Goal: Information Seeking & Learning: Stay updated

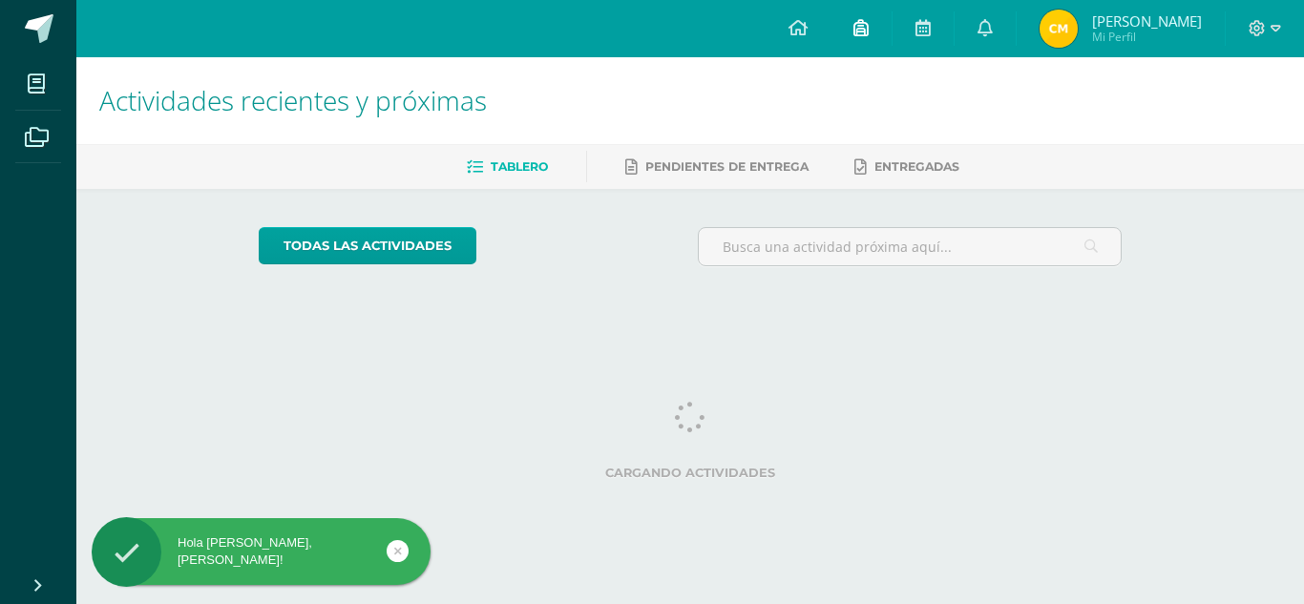
click at [850, 39] on link at bounding box center [861, 28] width 61 height 57
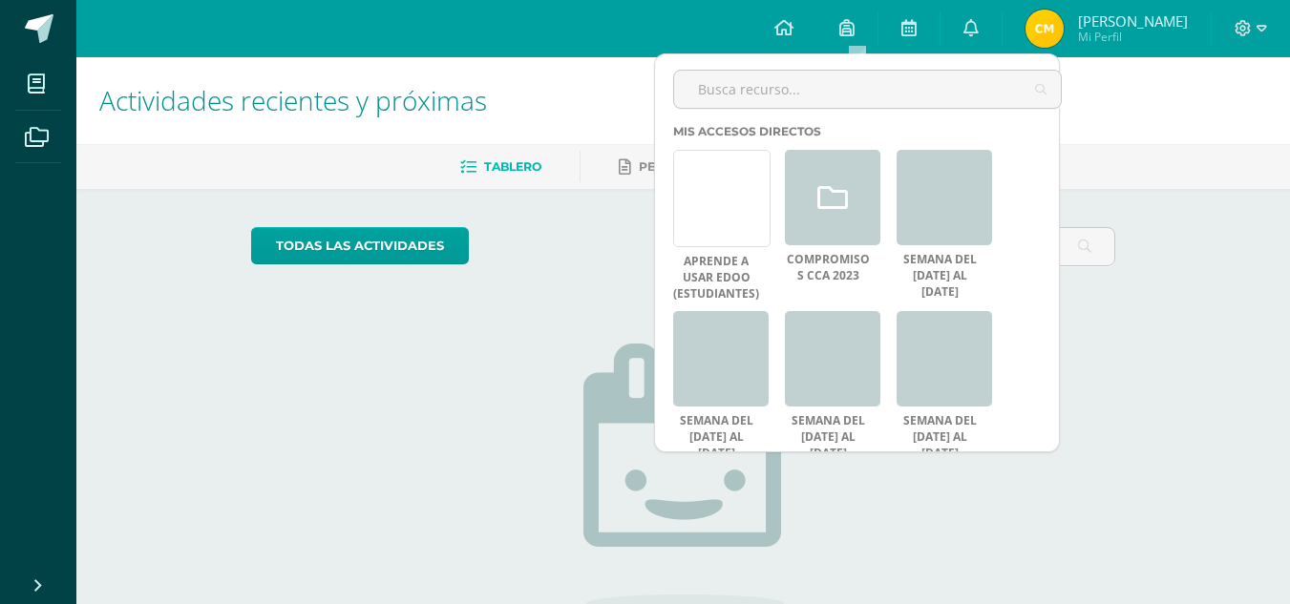
click at [1174, 118] on h1 "Actividades recientes y próximas" at bounding box center [683, 100] width 1168 height 87
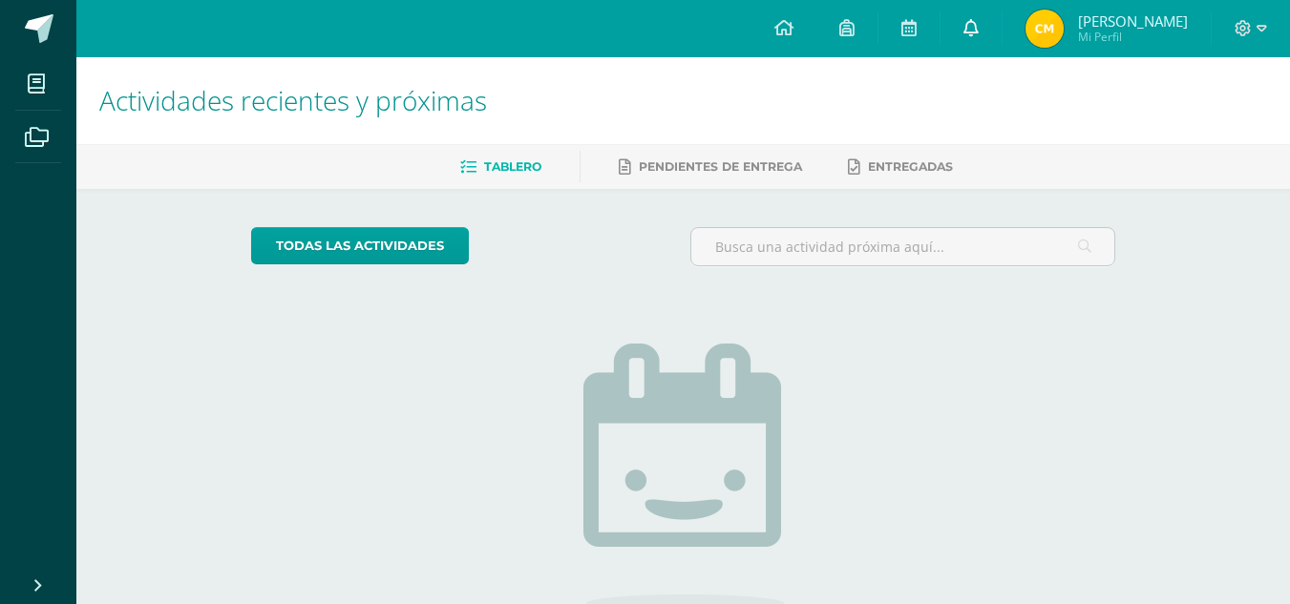
click at [963, 30] on icon at bounding box center [970, 27] width 15 height 17
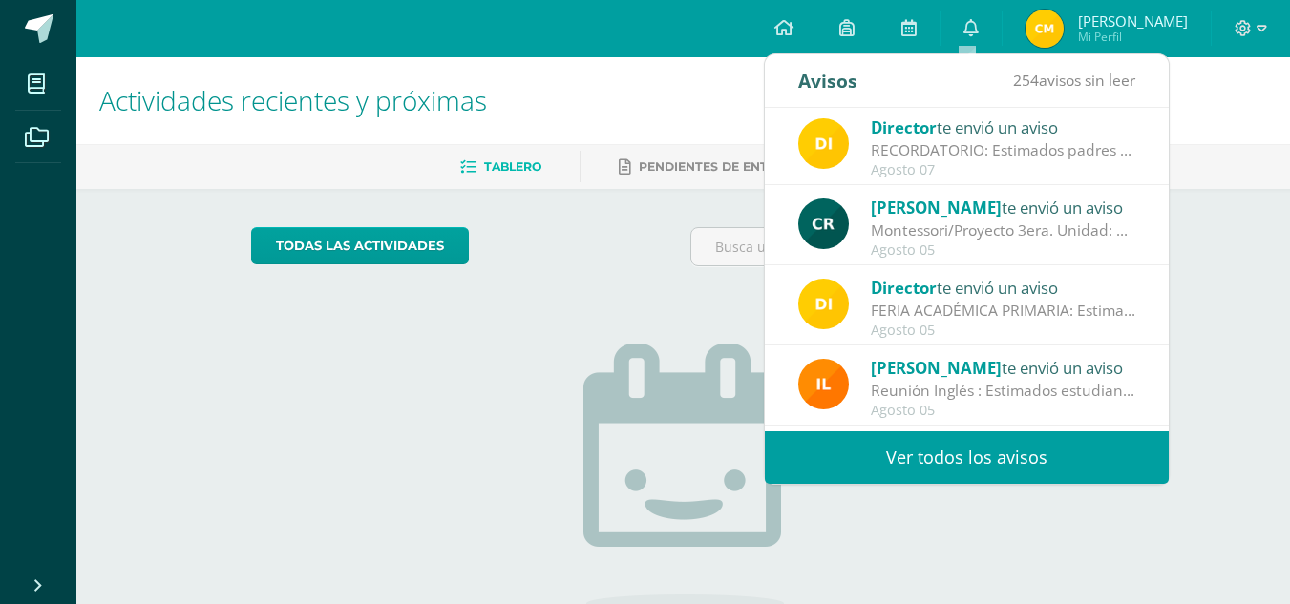
scroll to position [229, 0]
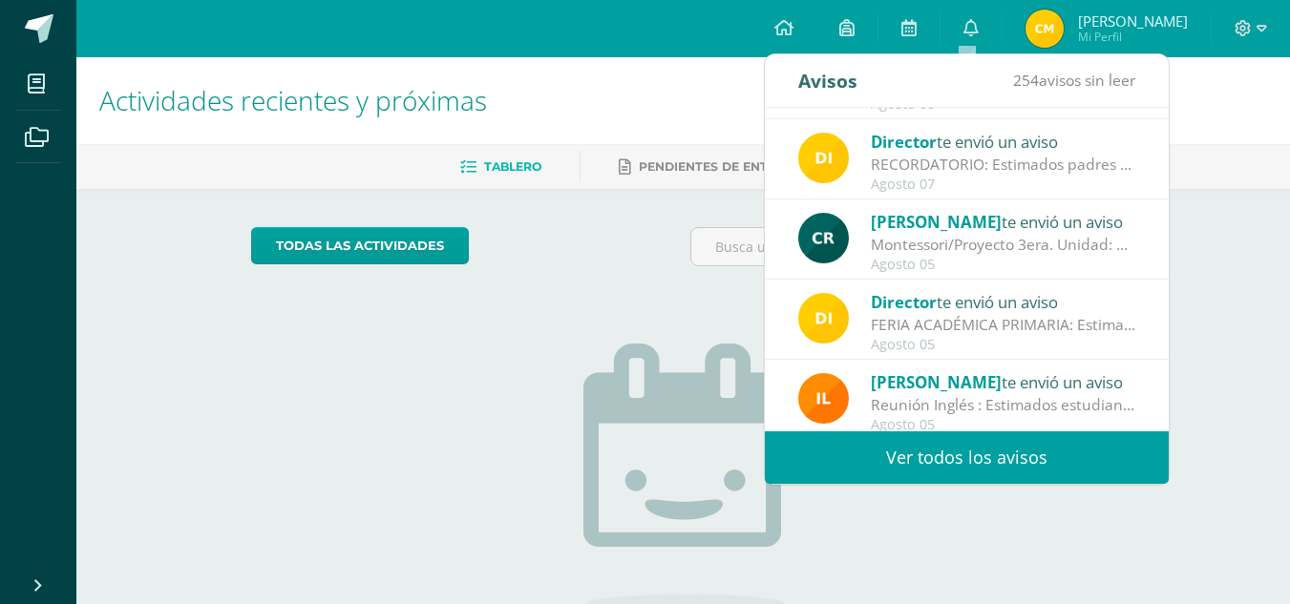
click at [1033, 252] on div "Montessori/Proyecto 3era. Unidad: Montessori/Proyecto 3era. Unidad Buenas tarde…" at bounding box center [1003, 245] width 265 height 22
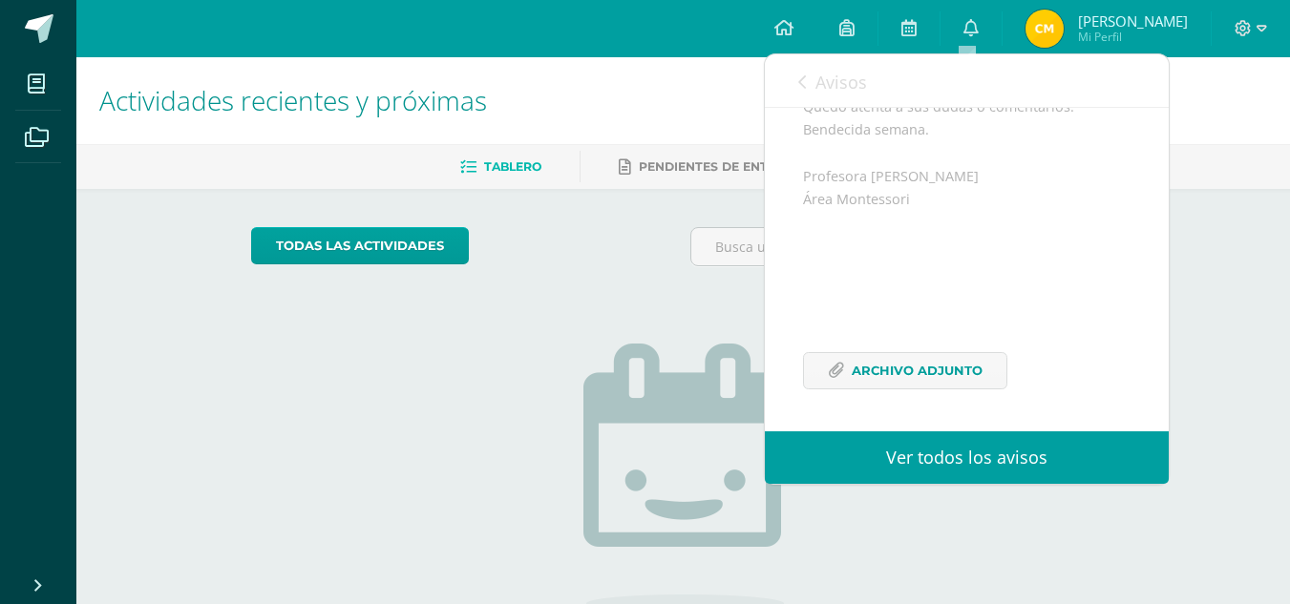
scroll to position [594, 0]
click at [906, 389] on span "Archivo Adjunto" at bounding box center [917, 370] width 131 height 35
click at [908, 389] on span "Archivo Adjunto" at bounding box center [917, 370] width 131 height 35
click at [801, 81] on icon at bounding box center [802, 81] width 8 height 15
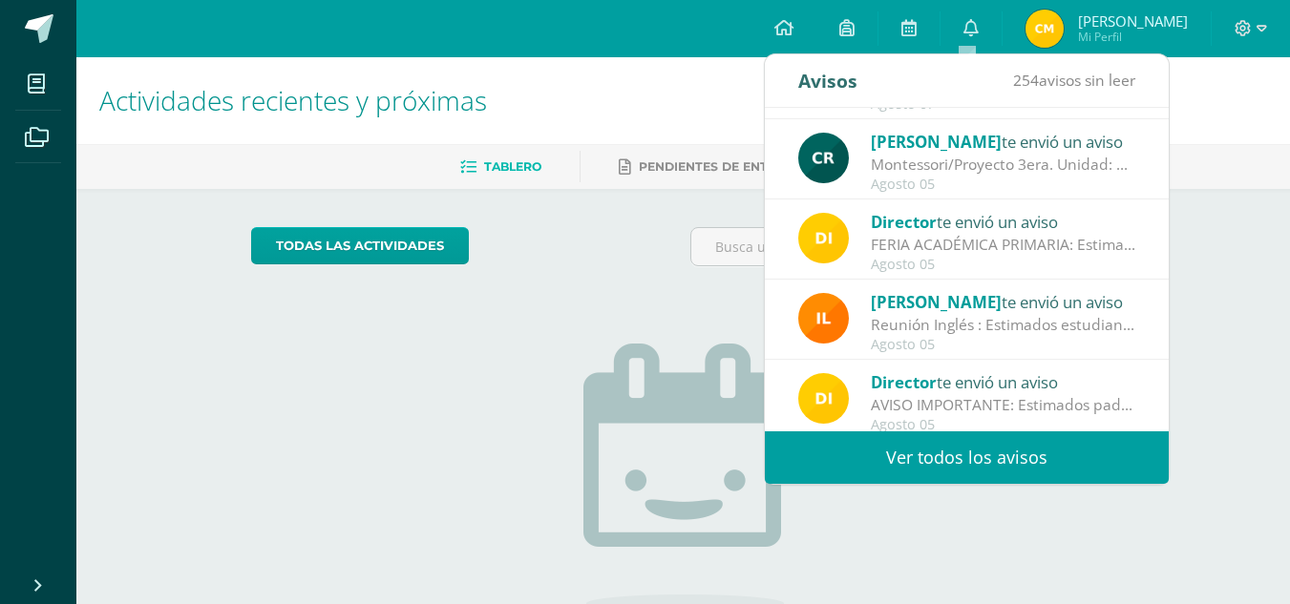
scroll to position [318, 0]
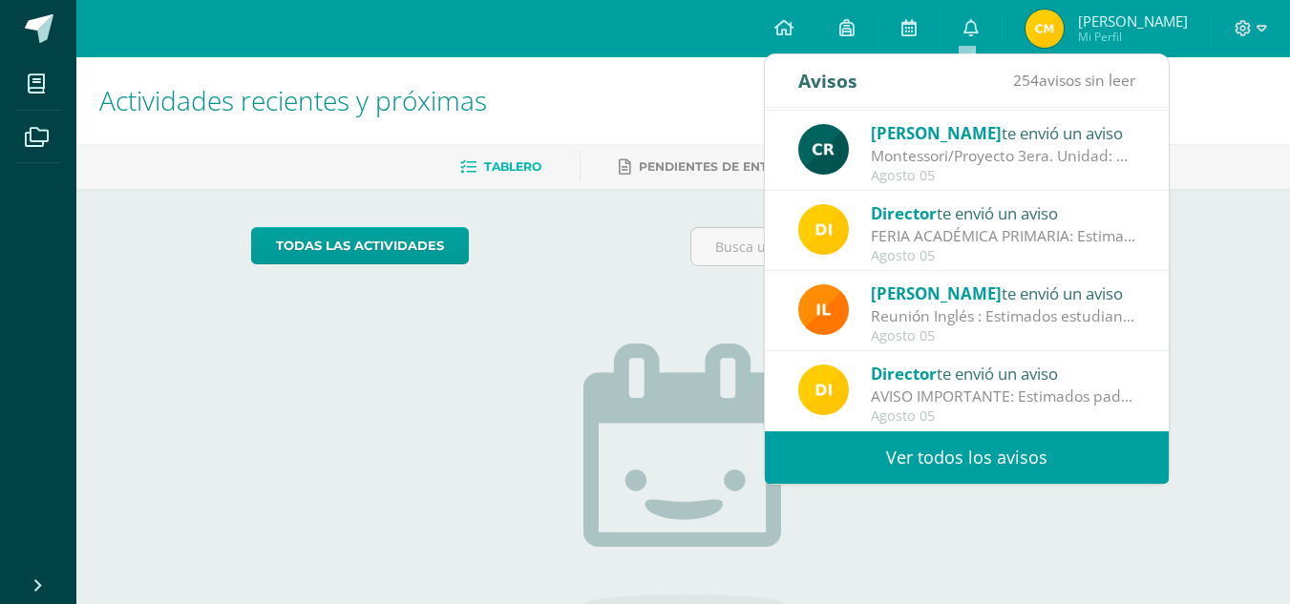
click at [1057, 395] on div "AVISO IMPORTANTE: Estimados padres de familia y/o encargados: Debido al tráfico…" at bounding box center [1003, 397] width 265 height 22
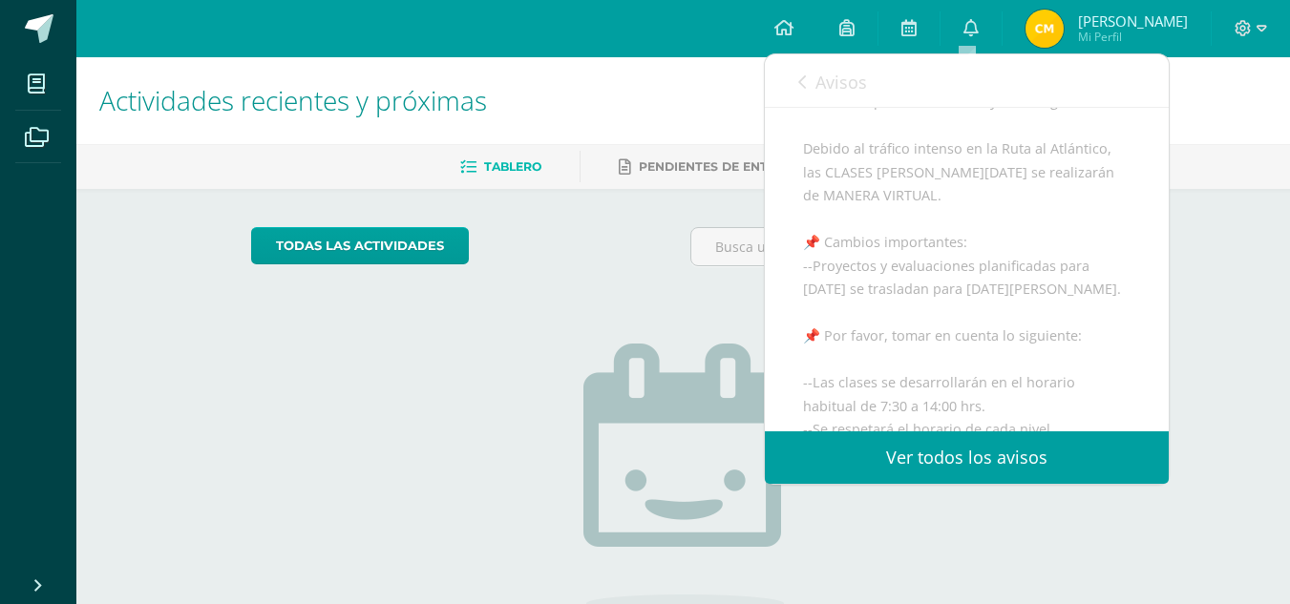
scroll to position [174, 0]
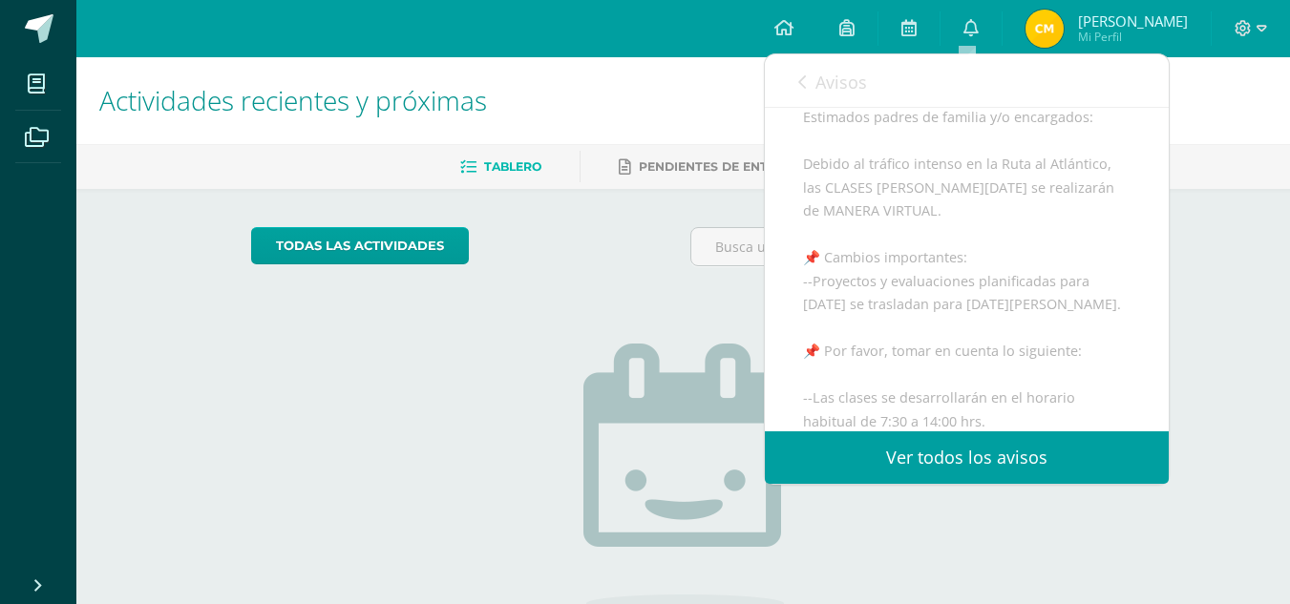
click at [802, 78] on icon at bounding box center [802, 81] width 8 height 15
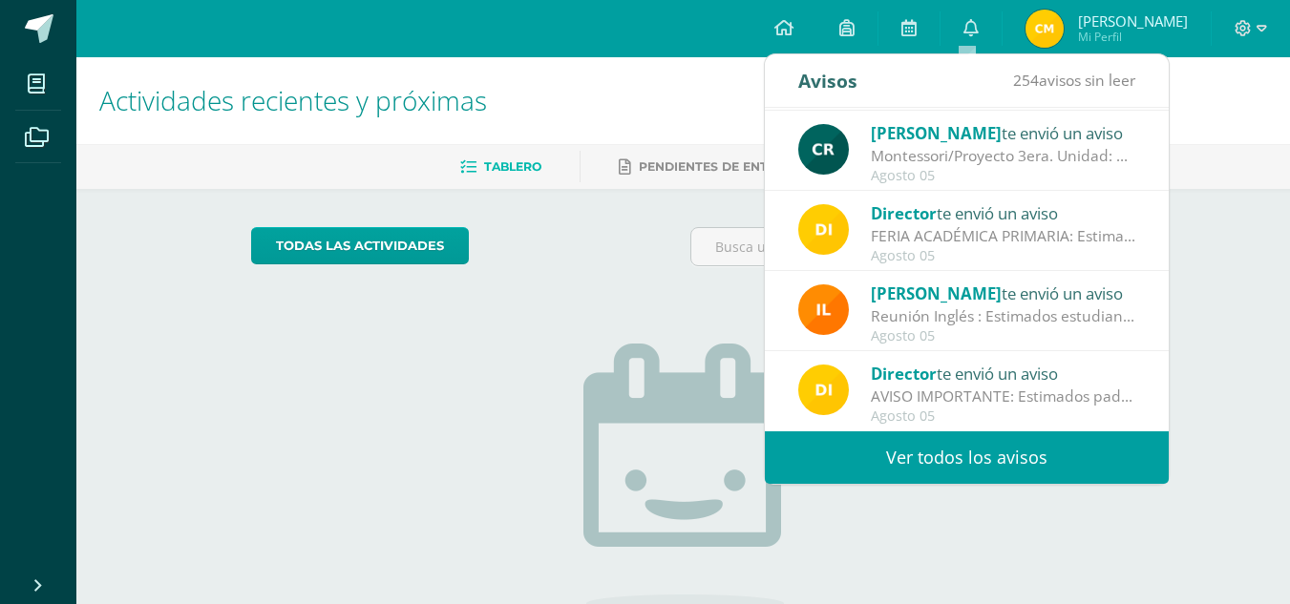
click at [1041, 398] on div "AVISO IMPORTANTE: Estimados padres de familia y/o encargados: Debido al tráfico…" at bounding box center [1003, 397] width 265 height 22
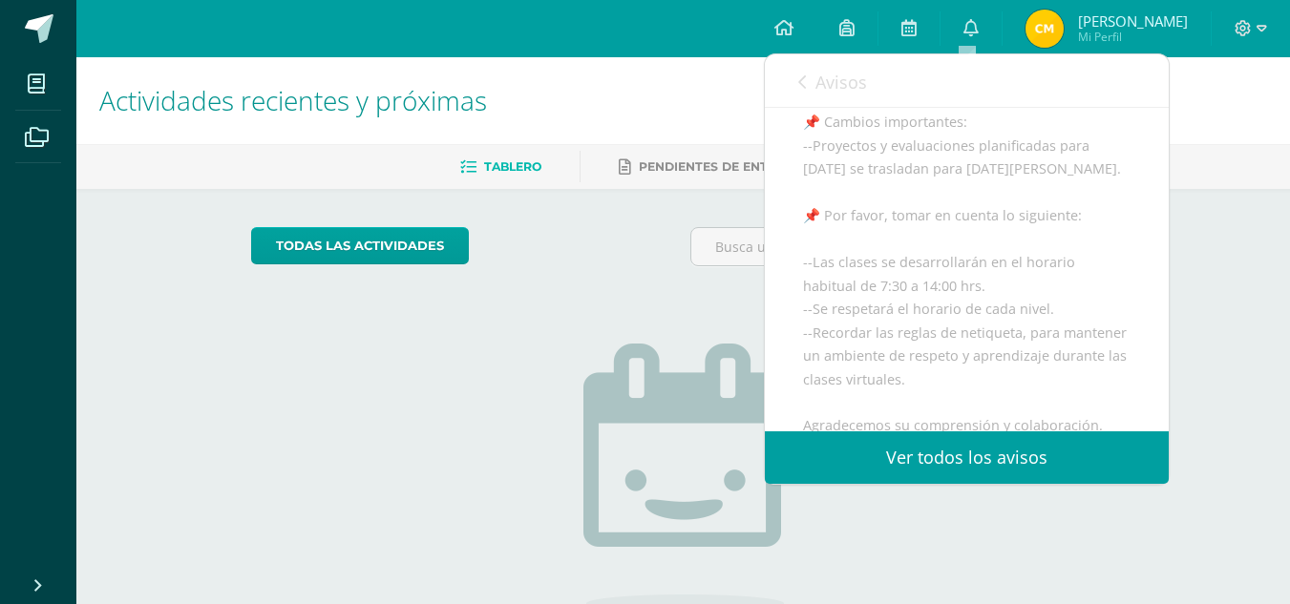
scroll to position [0, 0]
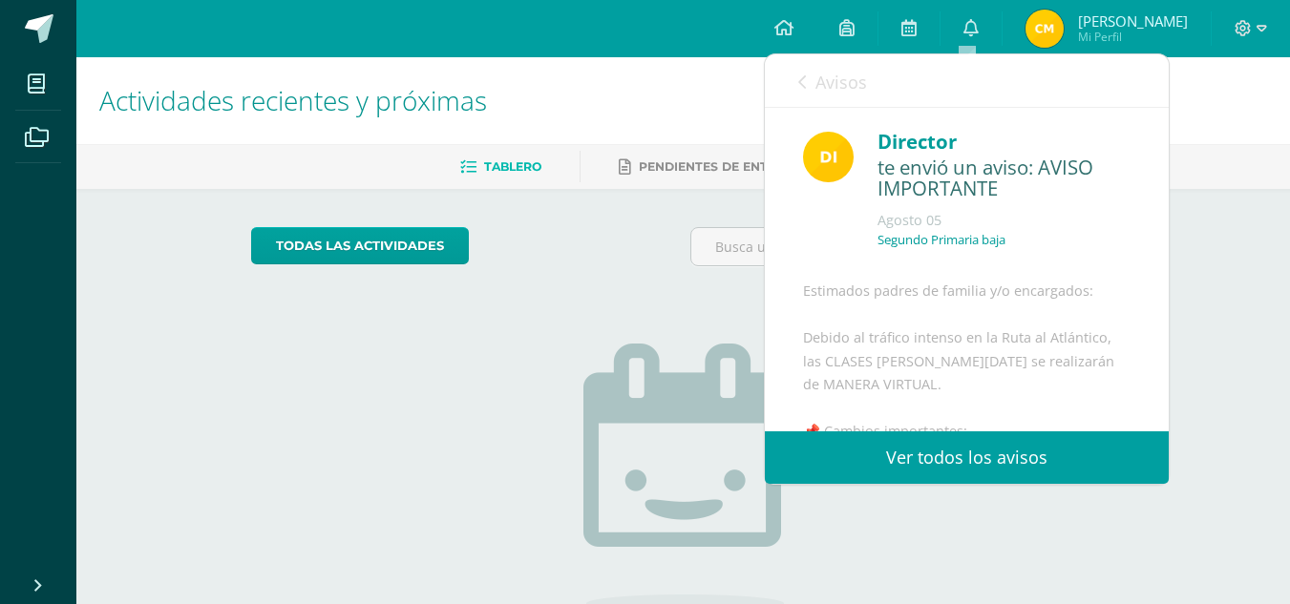
click at [814, 82] on link "Avisos" at bounding box center [832, 81] width 69 height 54
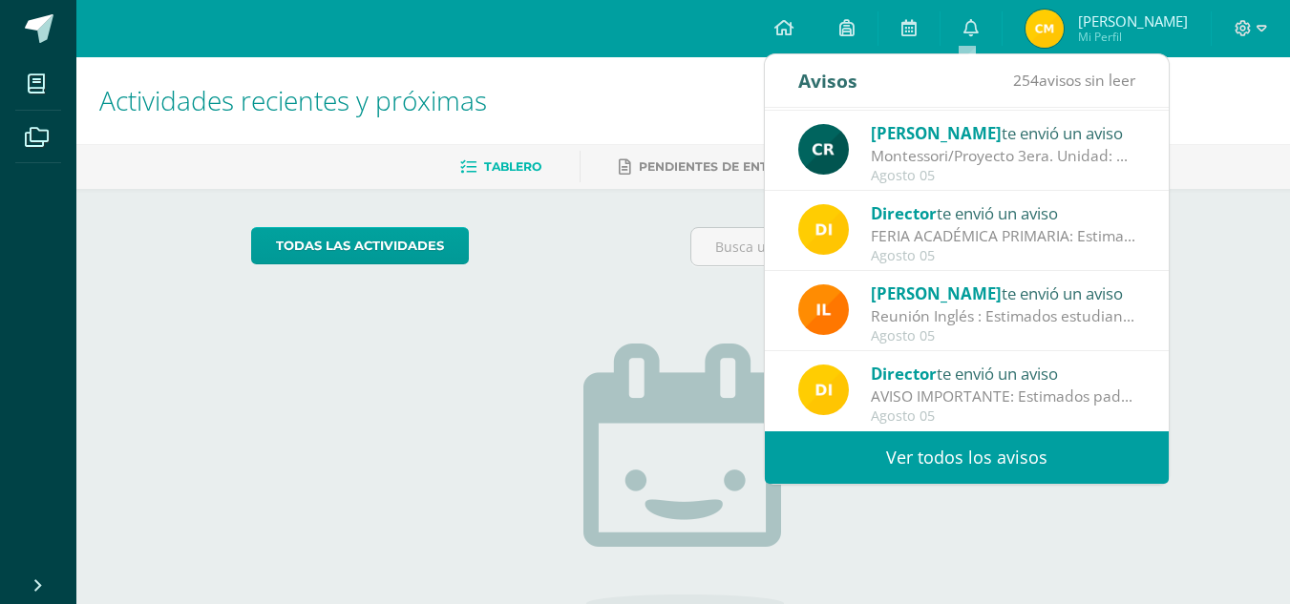
click at [928, 328] on div "Agosto 05" at bounding box center [1003, 336] width 265 height 16
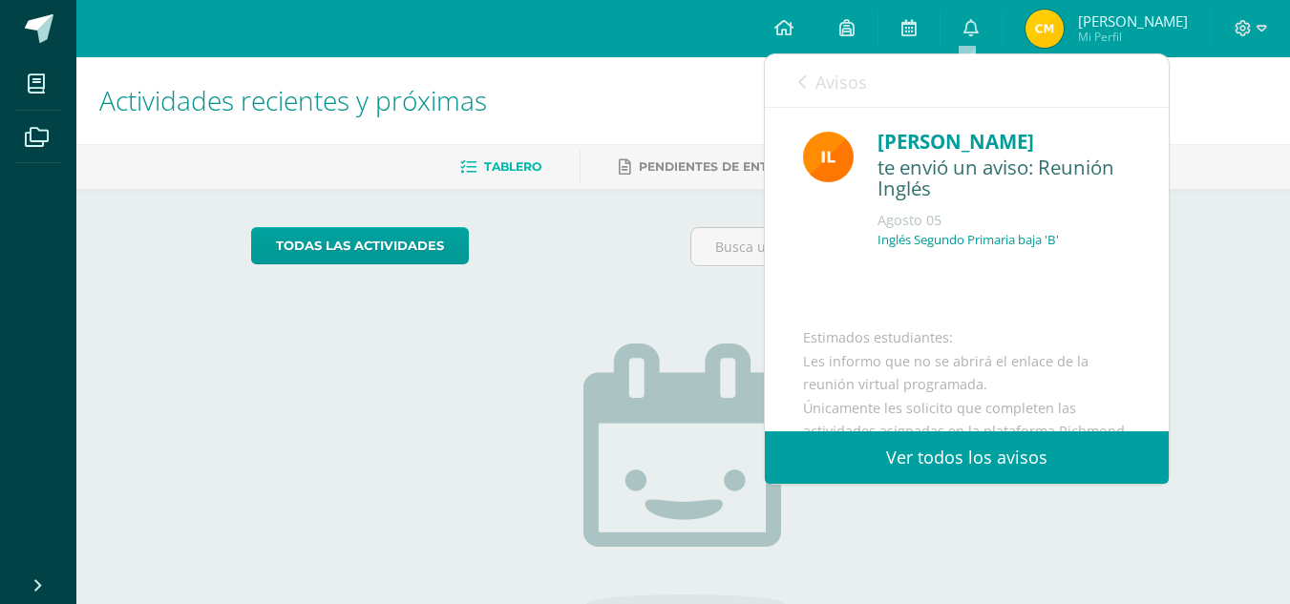
click at [798, 81] on icon at bounding box center [802, 81] width 8 height 15
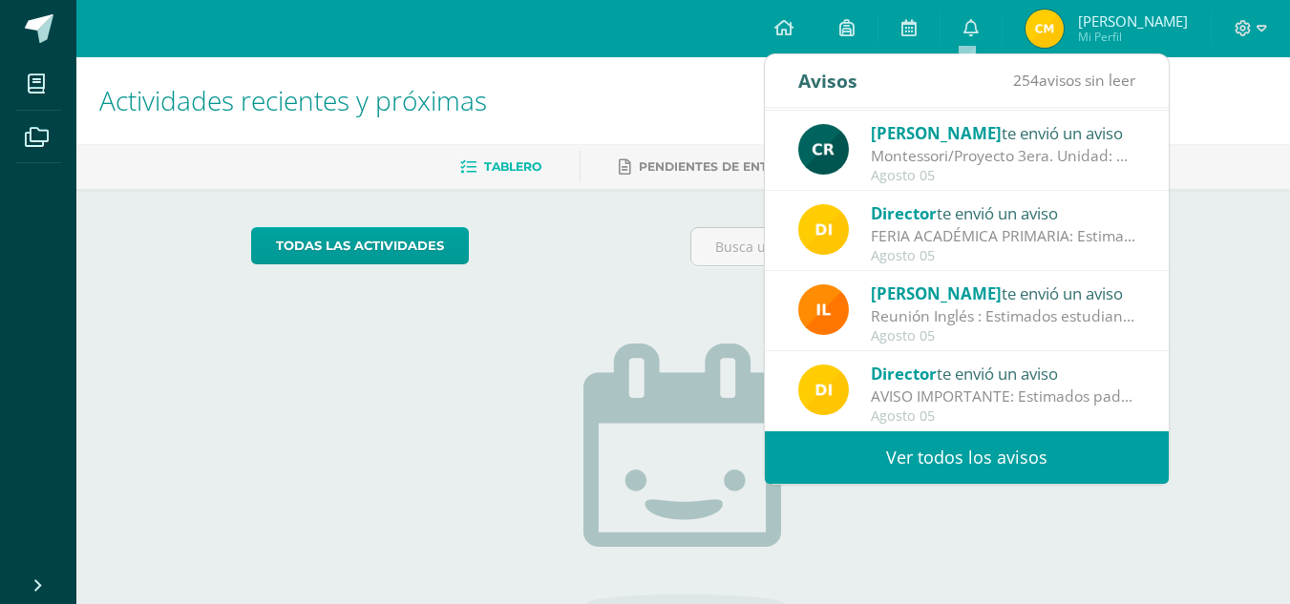
click at [1002, 223] on div "Director te envió un aviso" at bounding box center [1003, 213] width 265 height 25
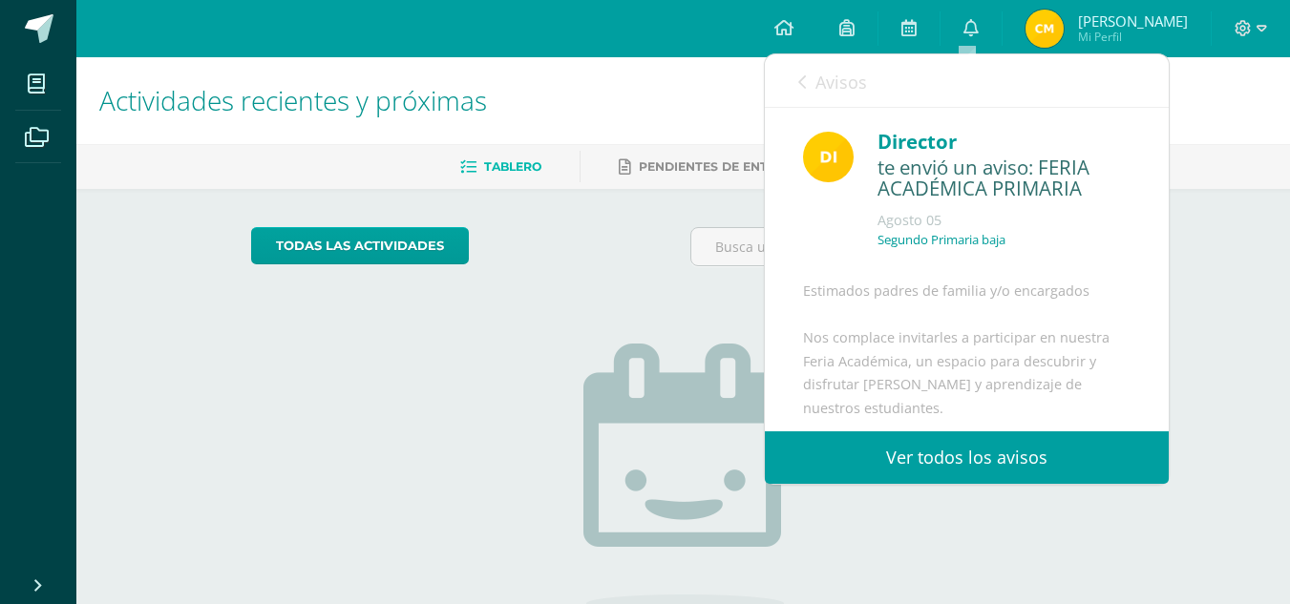
click at [807, 74] on link "Avisos" at bounding box center [832, 81] width 69 height 54
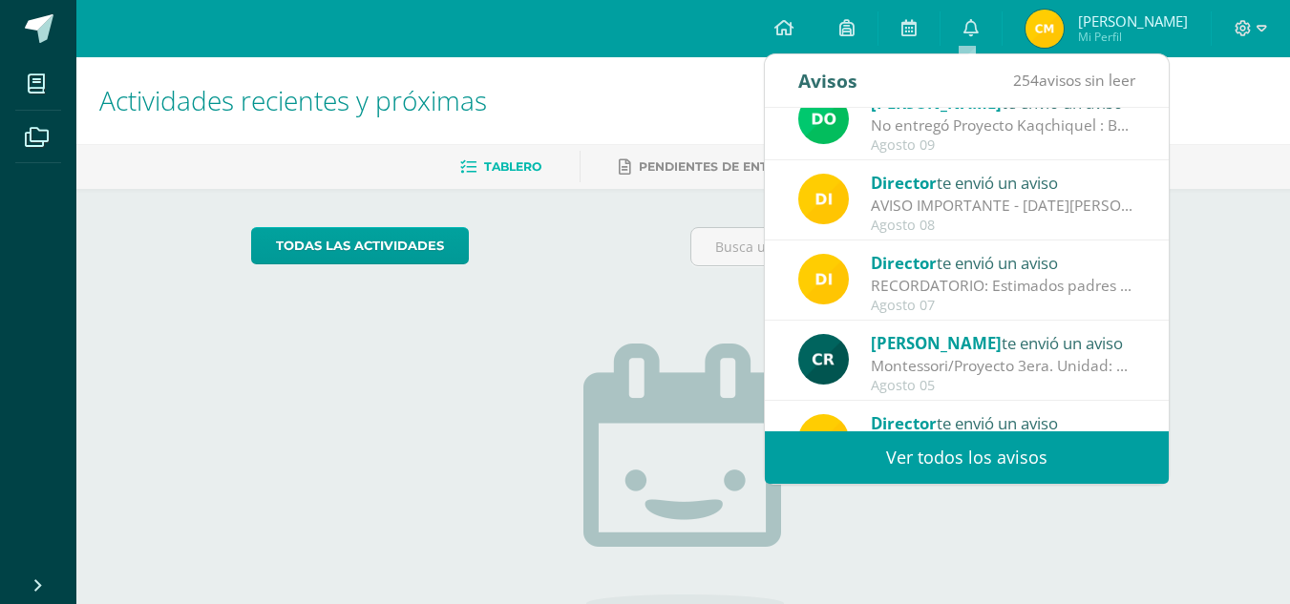
scroll to position [113, 0]
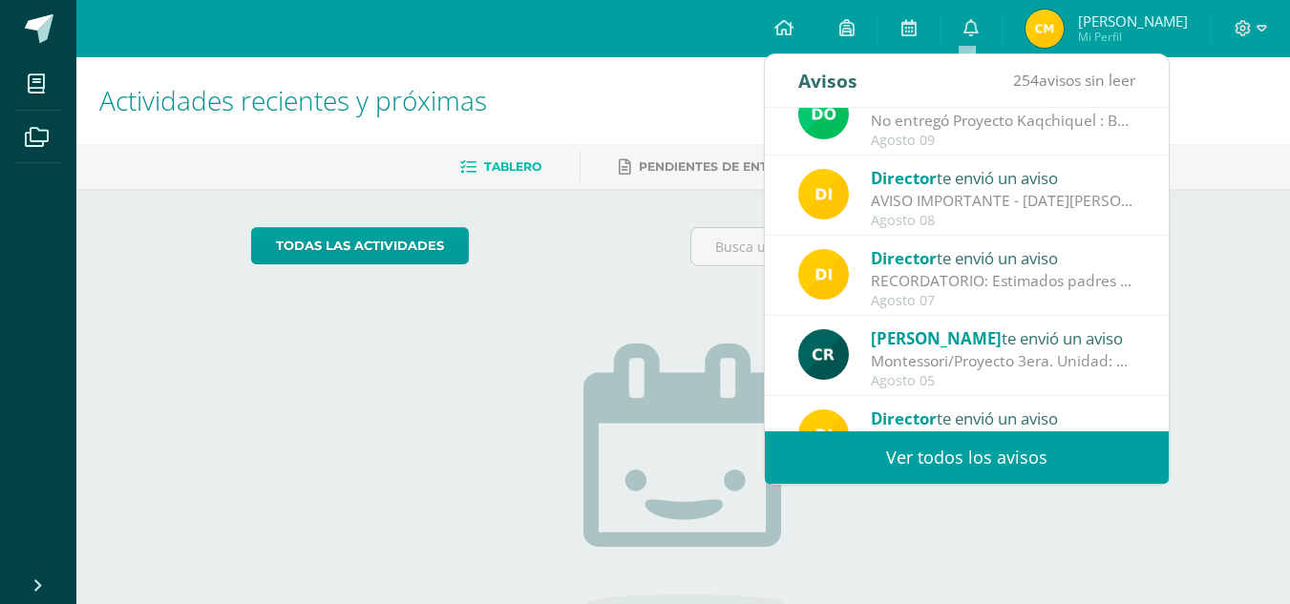
click at [1026, 351] on div "Montessori/Proyecto 3era. Unidad: Montessori/Proyecto 3era. Unidad Buenas tarde…" at bounding box center [1003, 361] width 265 height 22
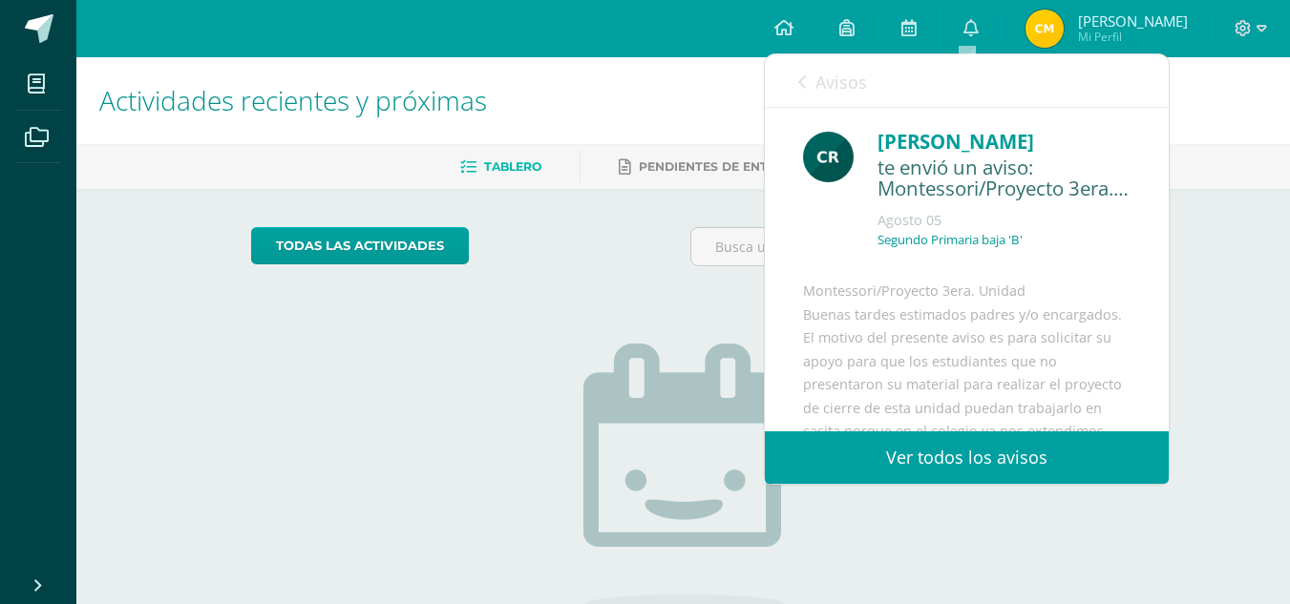
click at [807, 90] on link "Avisos" at bounding box center [832, 81] width 69 height 54
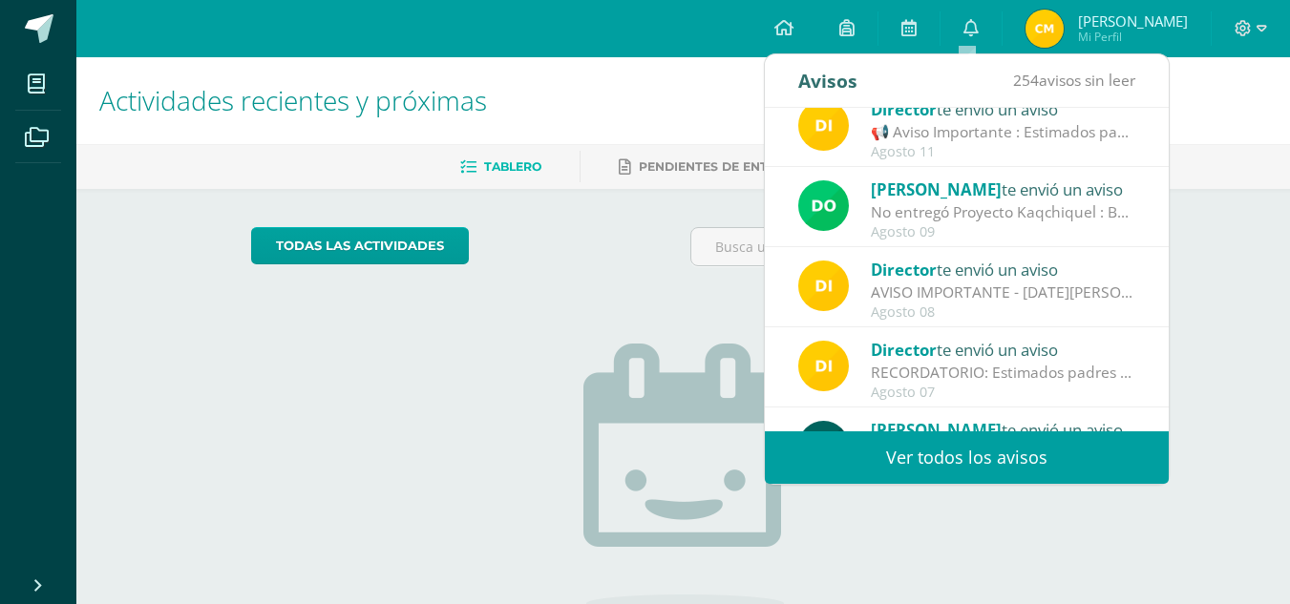
scroll to position [9, 0]
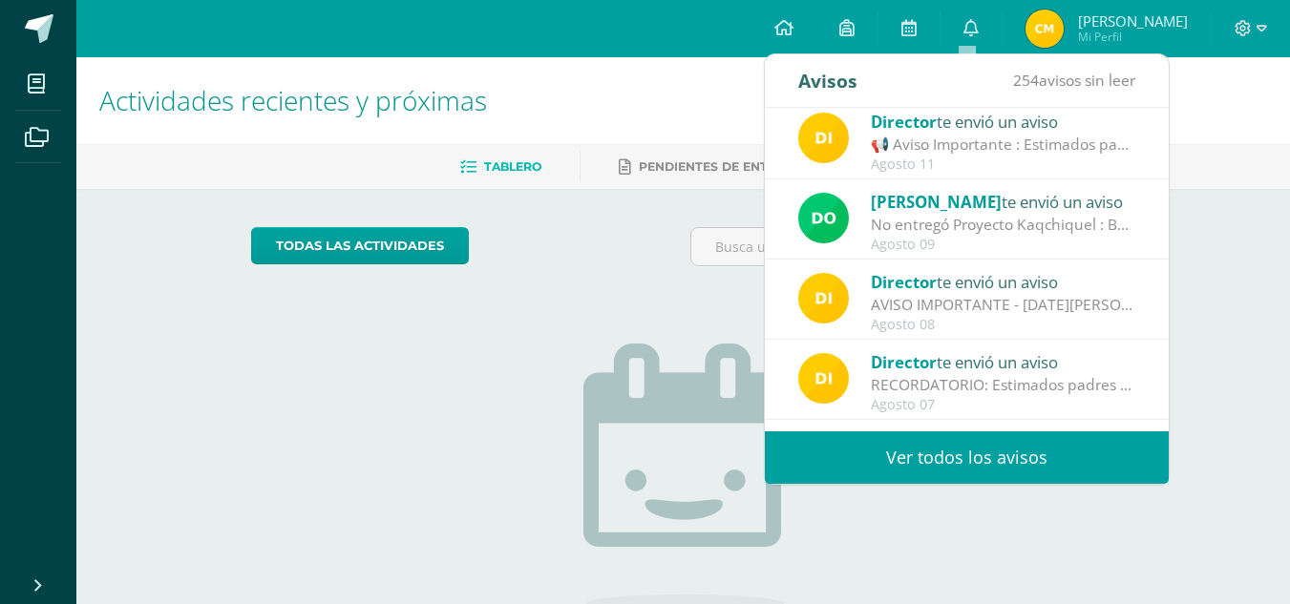
click at [1004, 388] on div "RECORDATORIO: Estimados padres de familia y/o encargados. Compartimos informaci…" at bounding box center [1003, 385] width 265 height 22
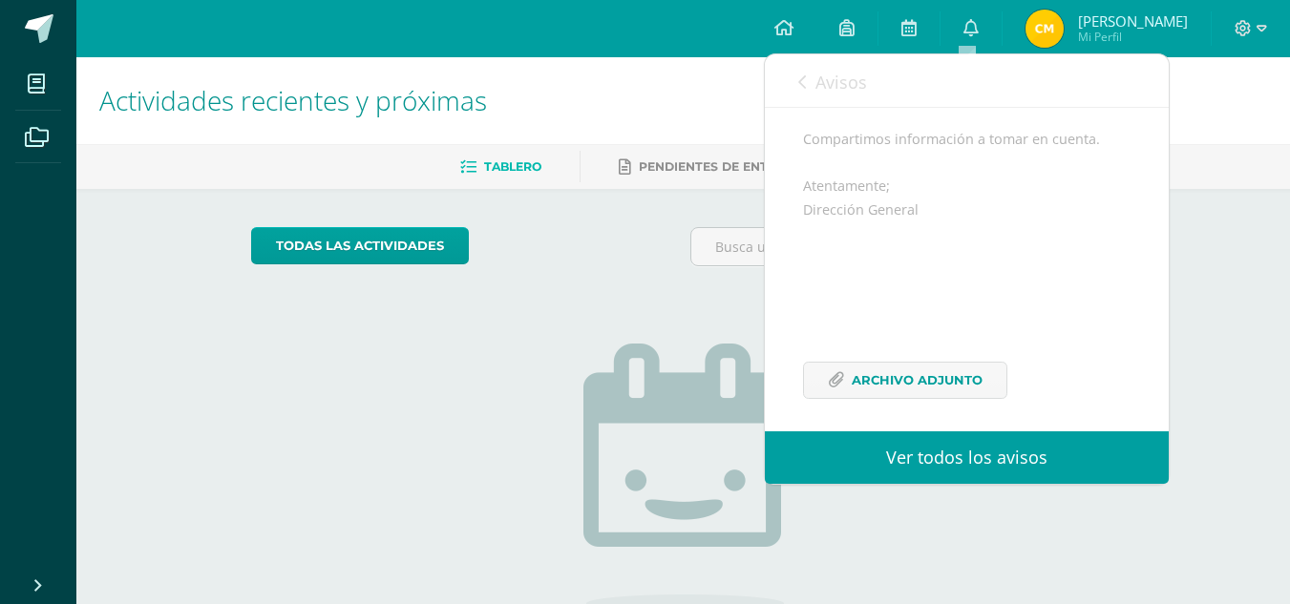
scroll to position [256, 0]
click at [944, 367] on span "Archivo Adjunto" at bounding box center [917, 369] width 131 height 35
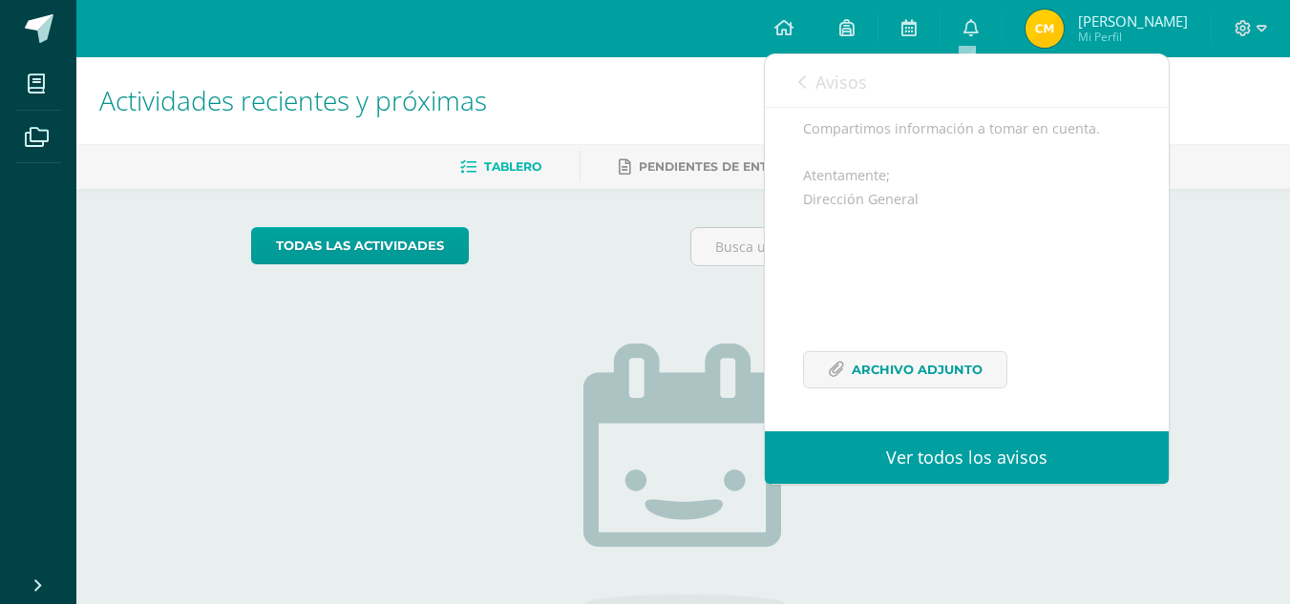
click at [797, 84] on div "Avisos 254 avisos sin leer Avisos" at bounding box center [967, 80] width 404 height 53
click at [805, 76] on icon at bounding box center [802, 81] width 8 height 15
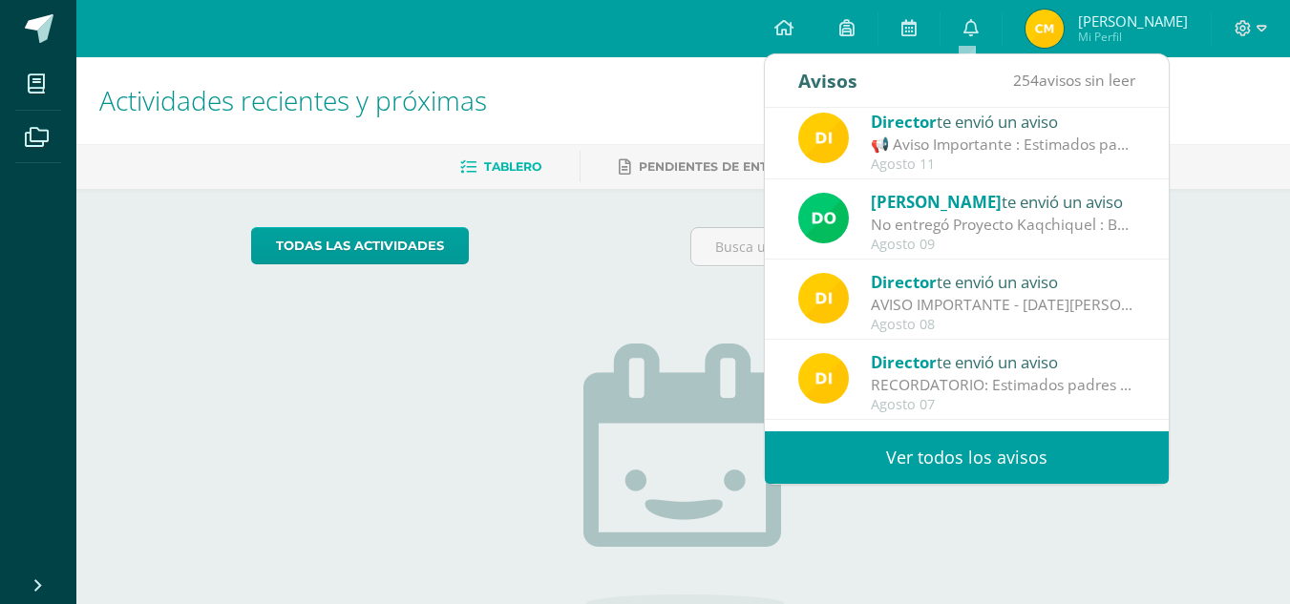
scroll to position [0, 0]
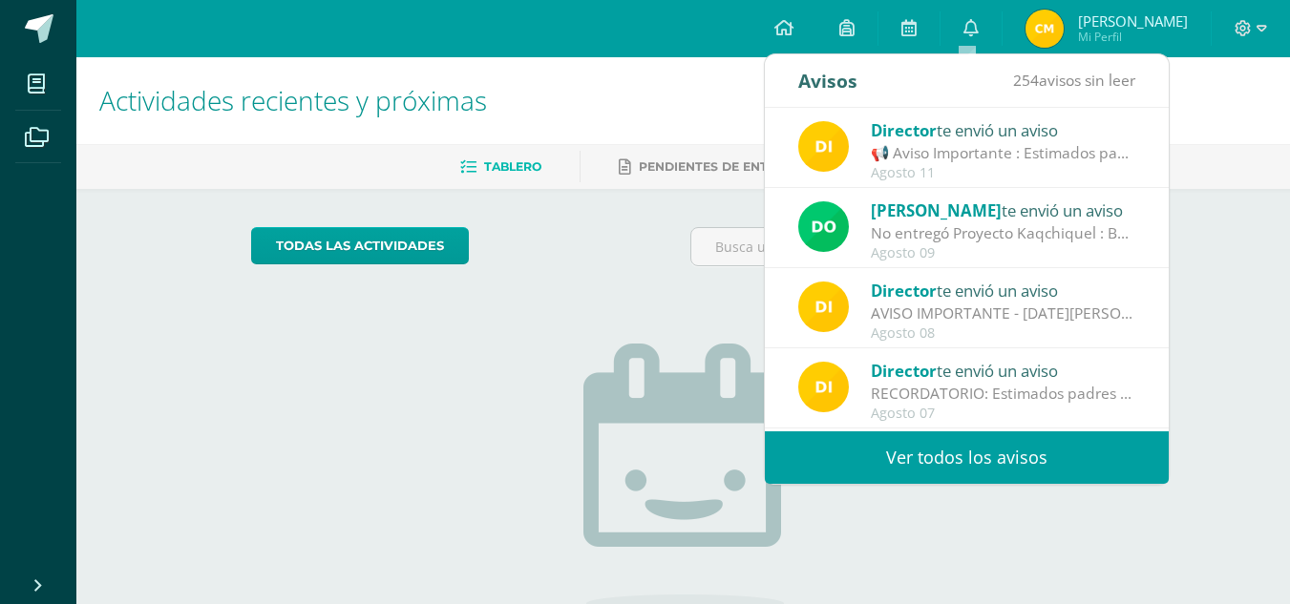
click at [1002, 155] on div "📢 Aviso Importante : Estimados padres de familia y/o encargados: 📆 [DATE][PERSO…" at bounding box center [1003, 153] width 265 height 22
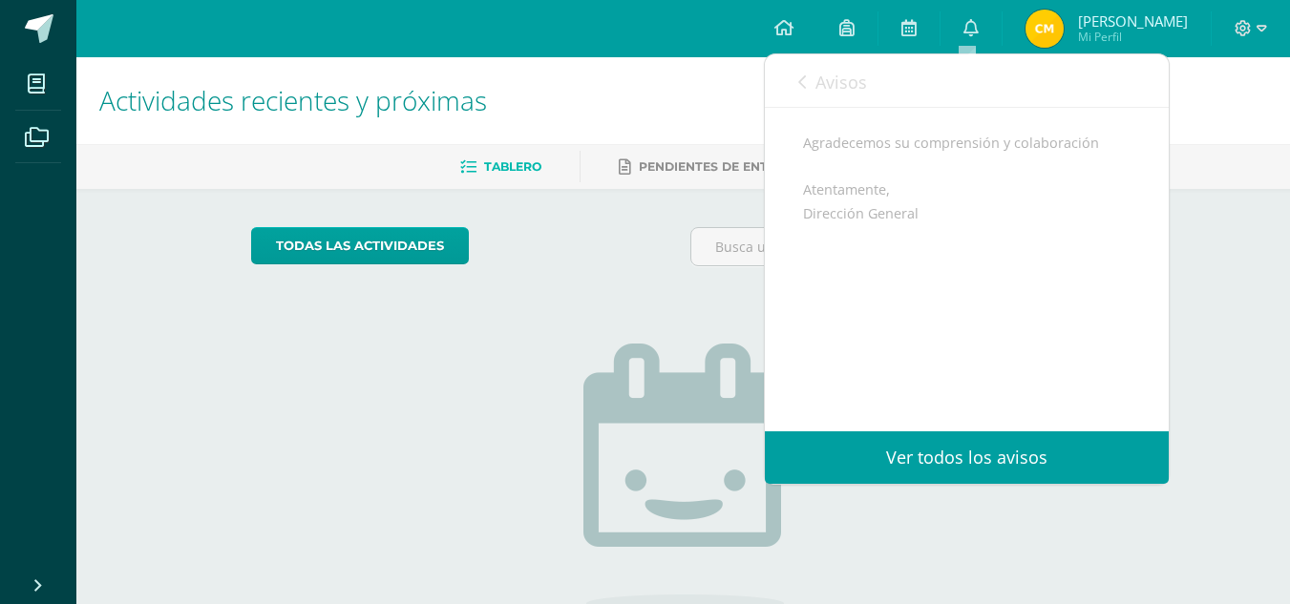
scroll to position [311, 0]
click at [809, 77] on link "Avisos" at bounding box center [832, 81] width 69 height 54
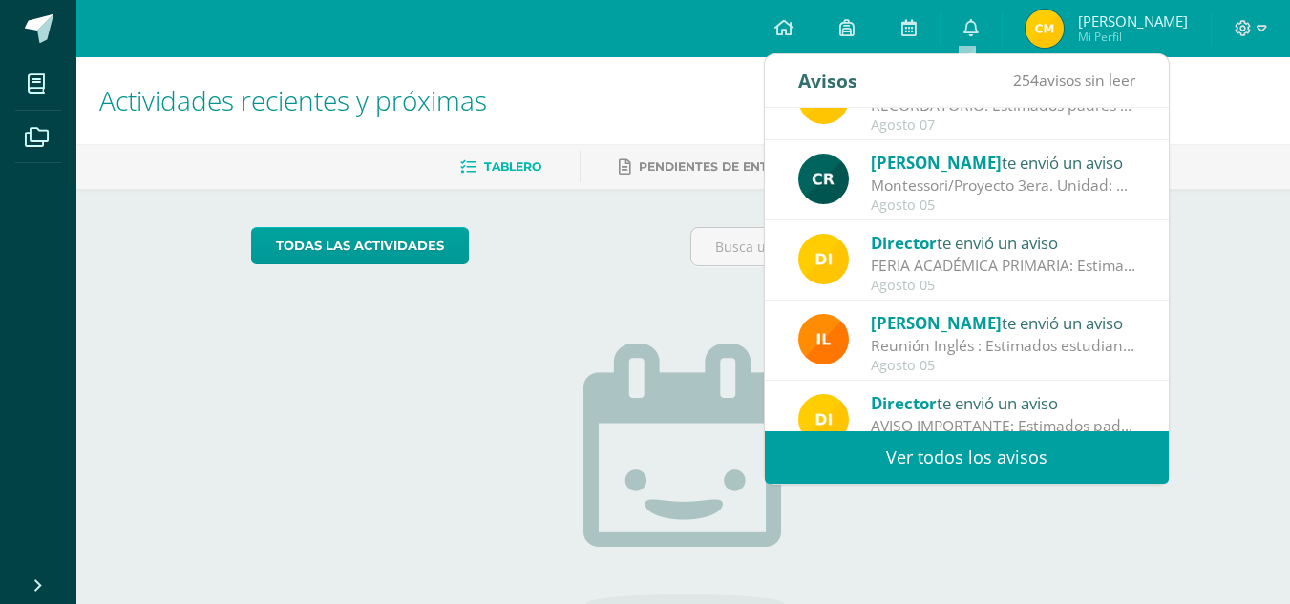
scroll to position [318, 0]
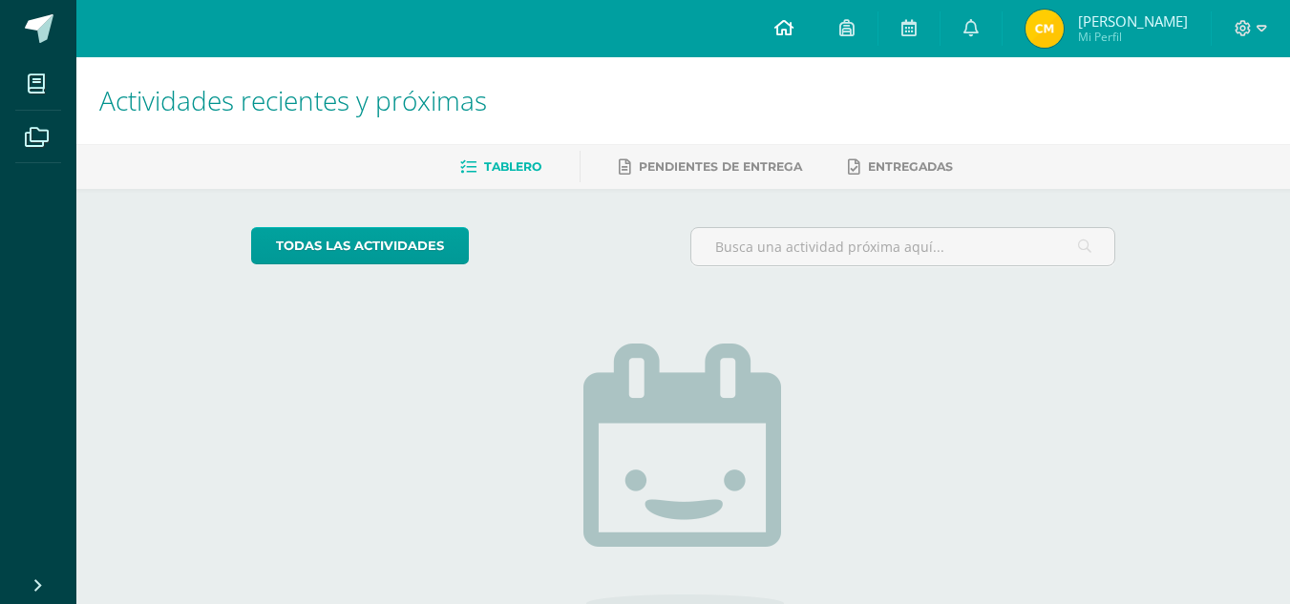
click at [774, 32] on icon at bounding box center [783, 27] width 19 height 17
click at [969, 21] on icon at bounding box center [970, 27] width 15 height 17
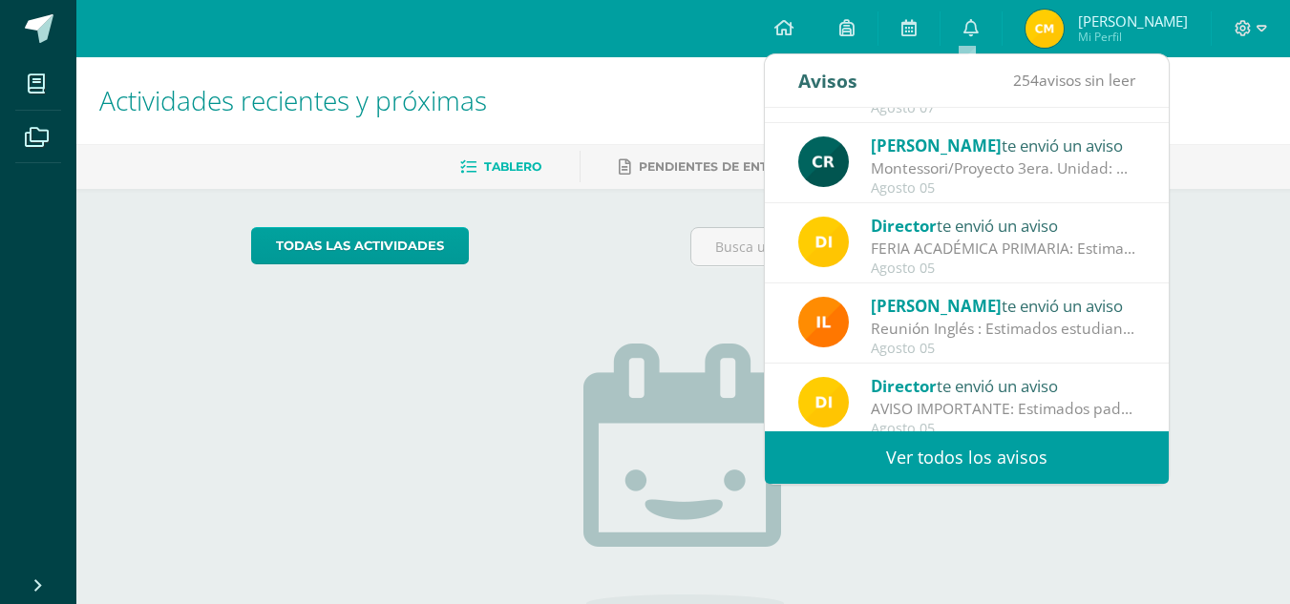
scroll to position [318, 0]
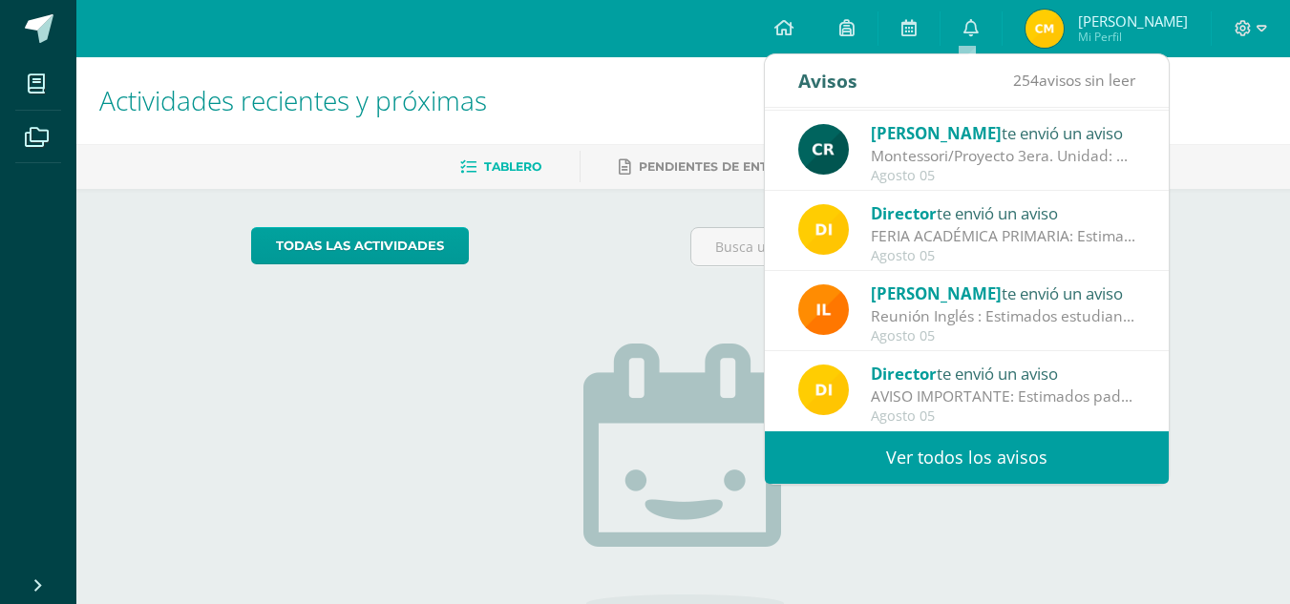
click at [1037, 380] on div "Director te envió un aviso" at bounding box center [1003, 373] width 265 height 25
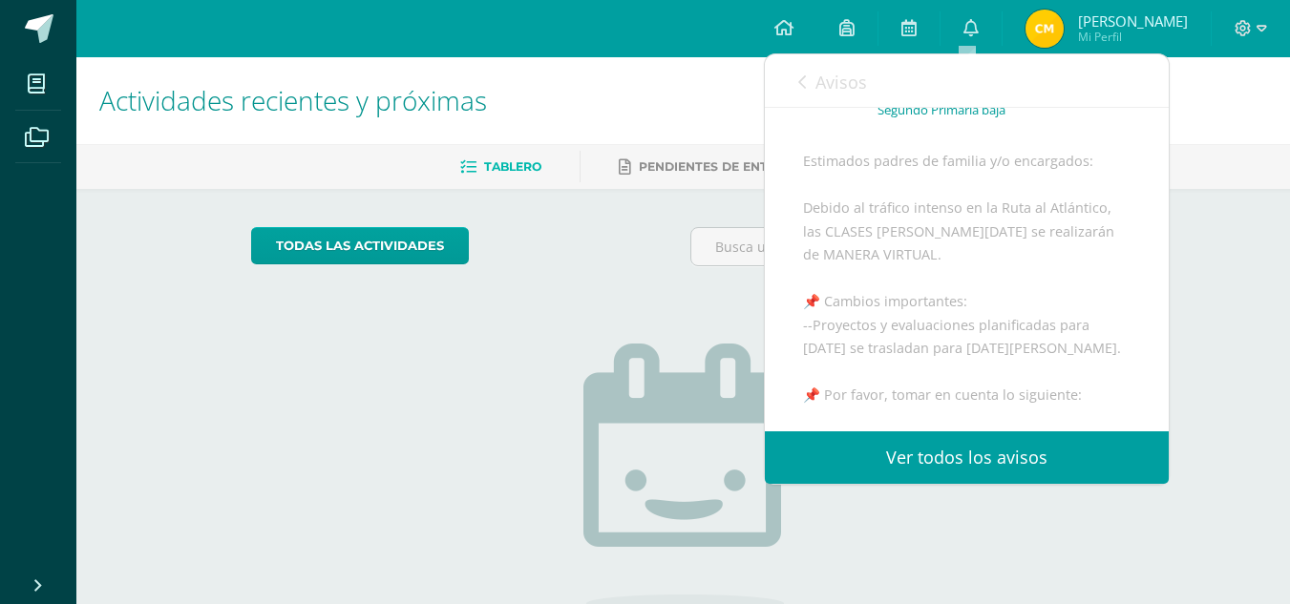
scroll to position [0, 0]
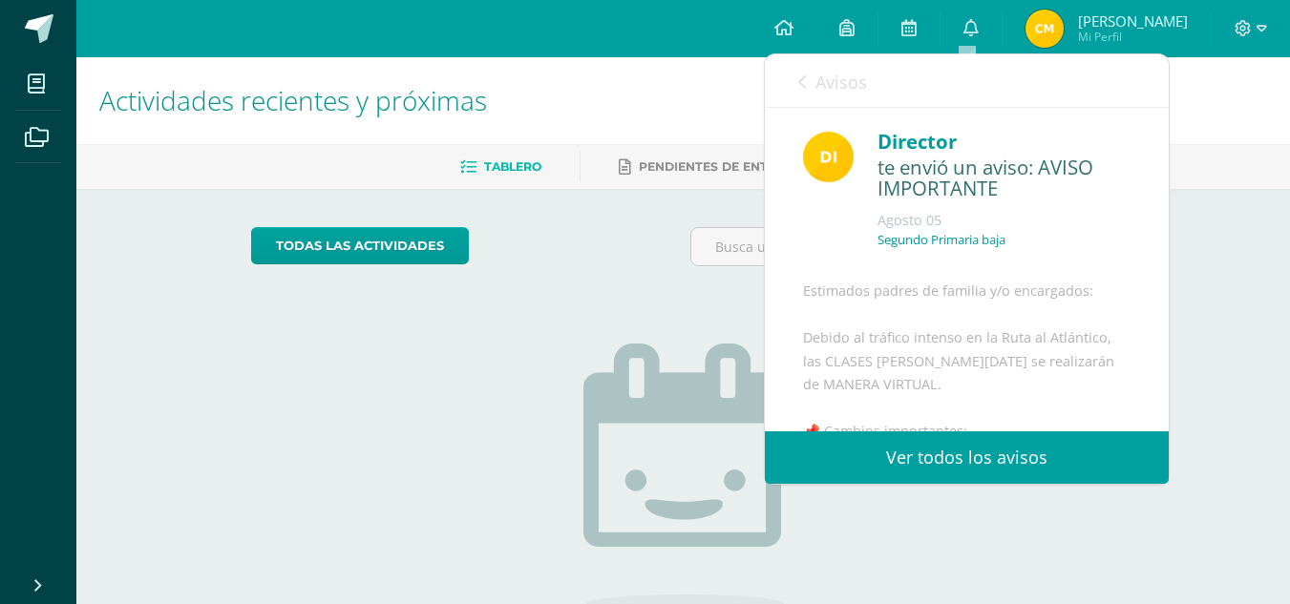
click at [808, 74] on link "Avisos" at bounding box center [832, 81] width 69 height 54
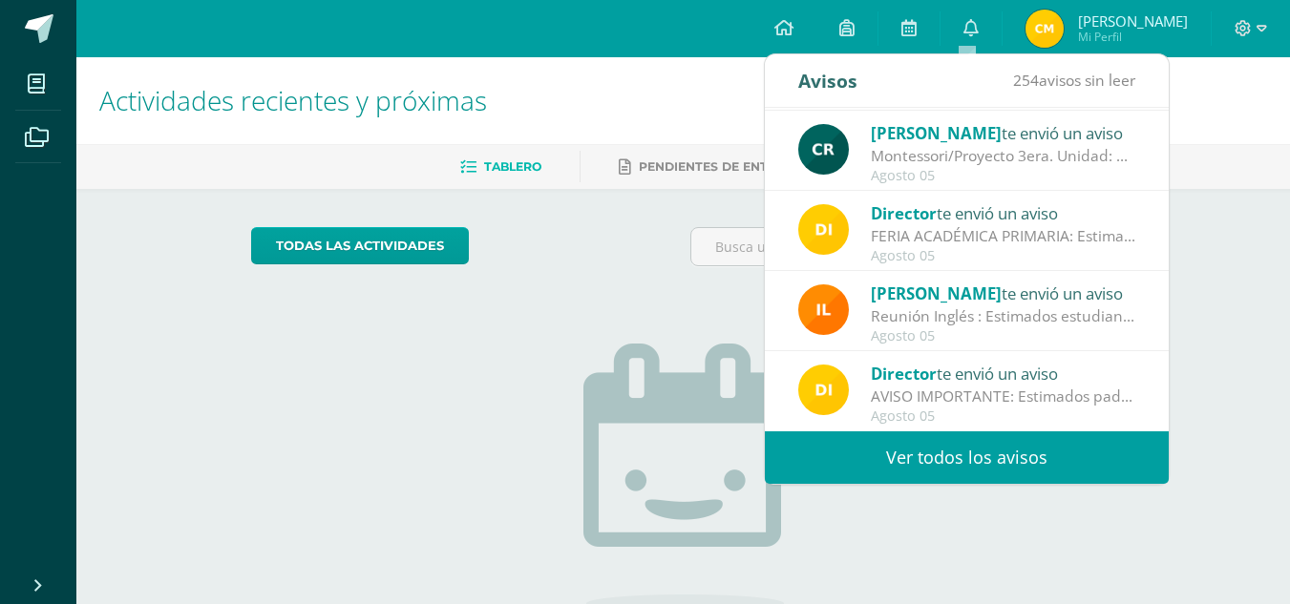
click at [1004, 456] on link "Ver todos los avisos" at bounding box center [967, 458] width 404 height 53
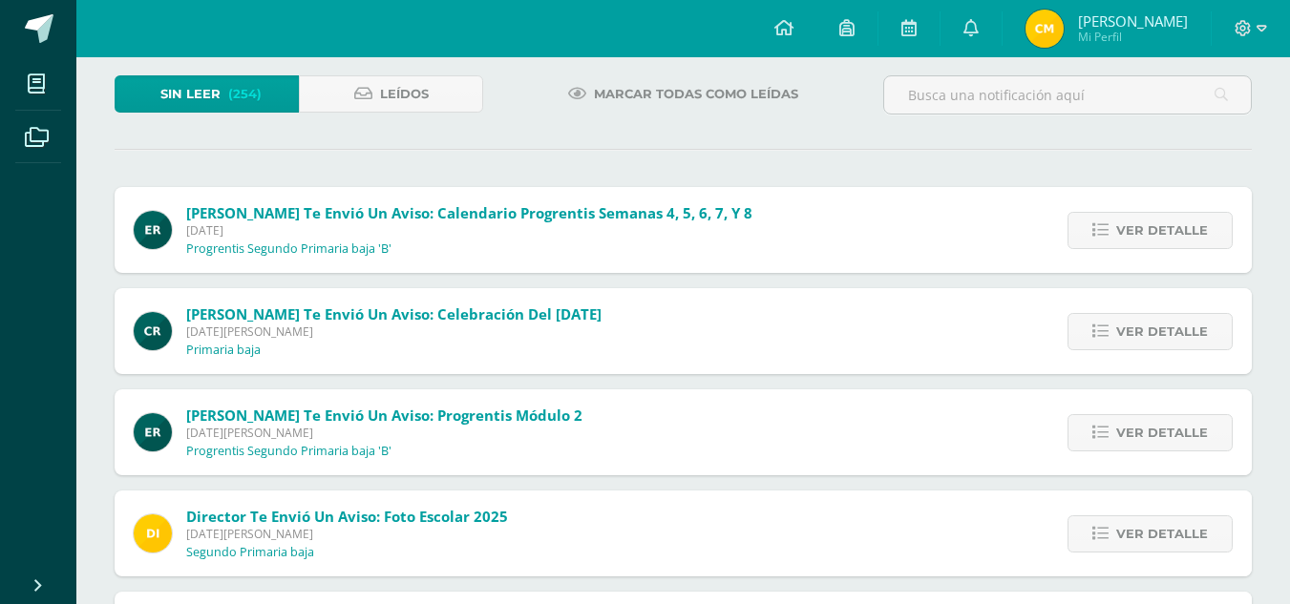
scroll to position [42, 0]
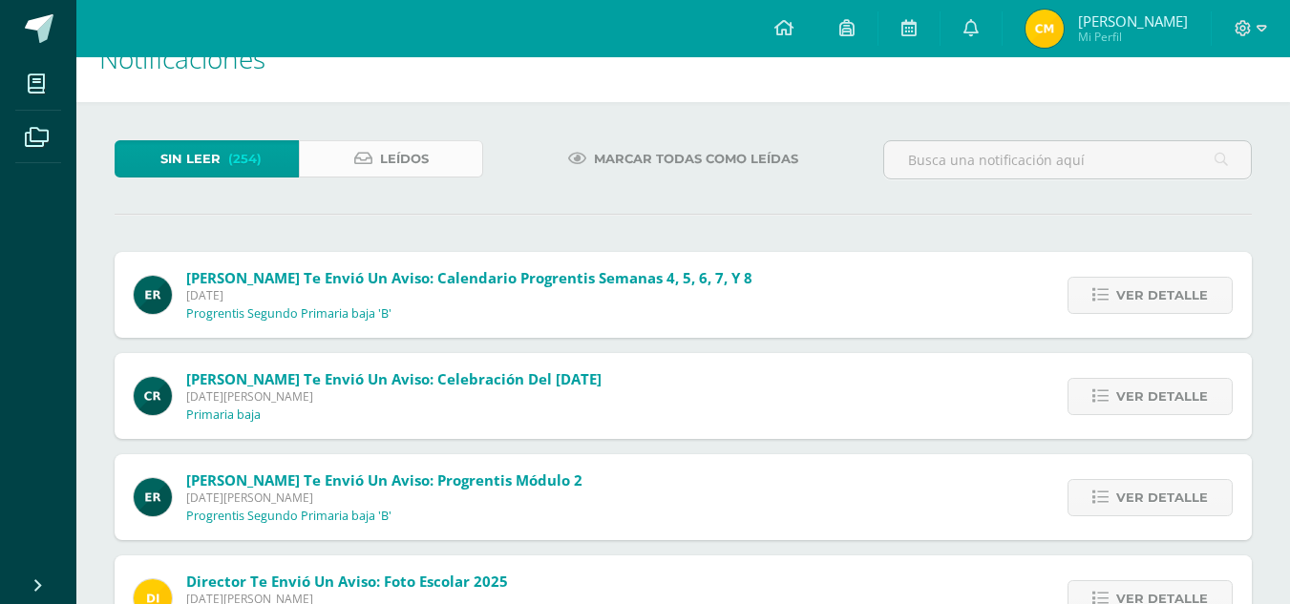
click at [426, 159] on span "Leídos" at bounding box center [404, 158] width 49 height 35
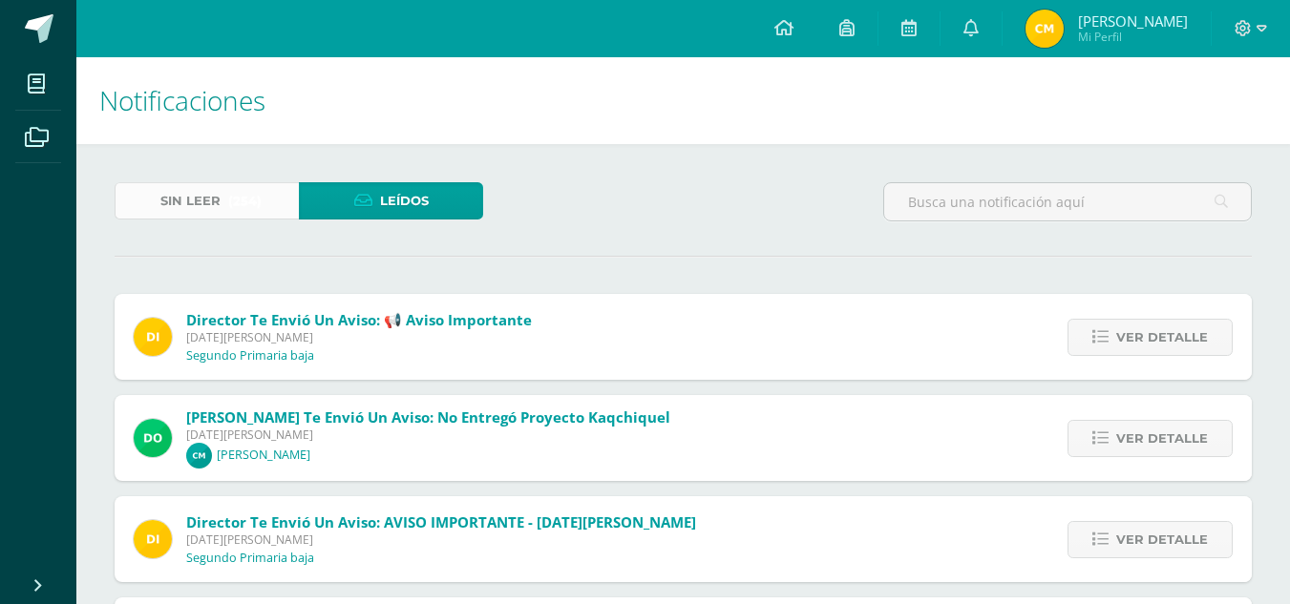
click at [222, 193] on link "Sin leer (254)" at bounding box center [207, 200] width 184 height 37
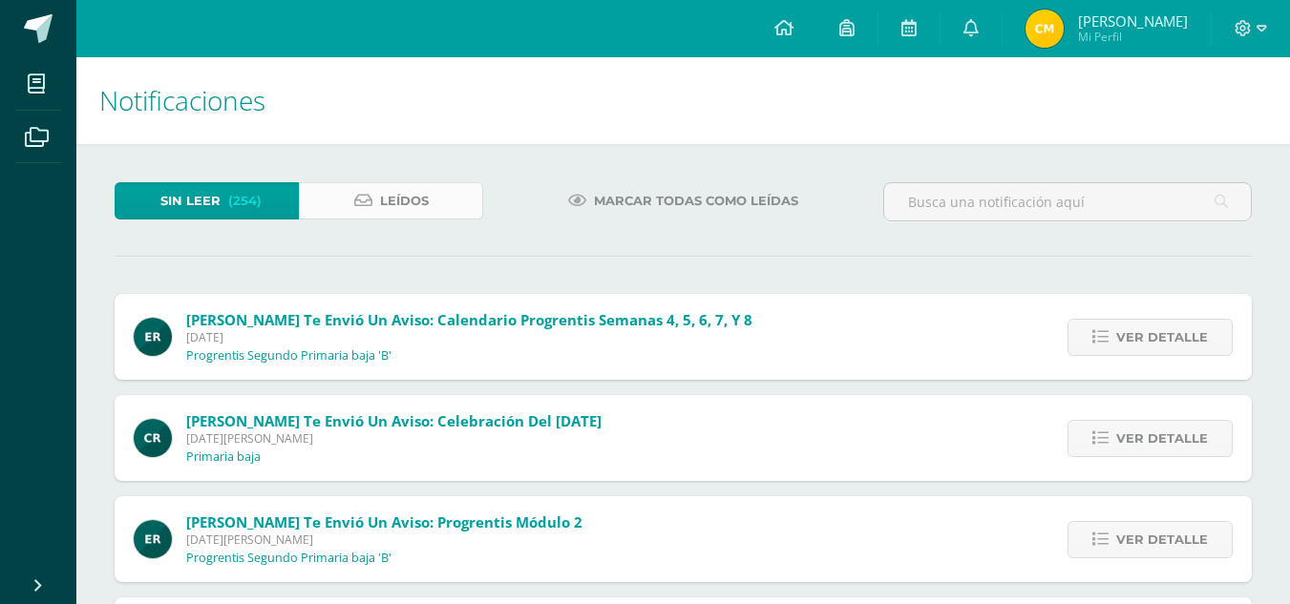
click at [368, 194] on icon at bounding box center [363, 201] width 18 height 16
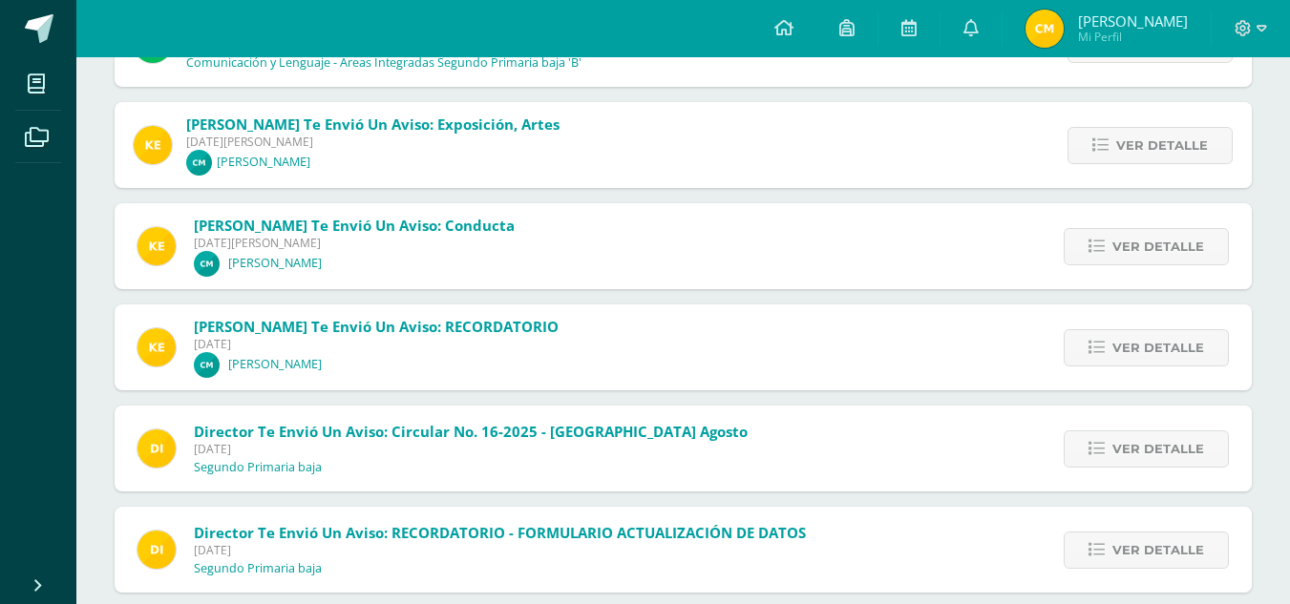
scroll to position [1131, 0]
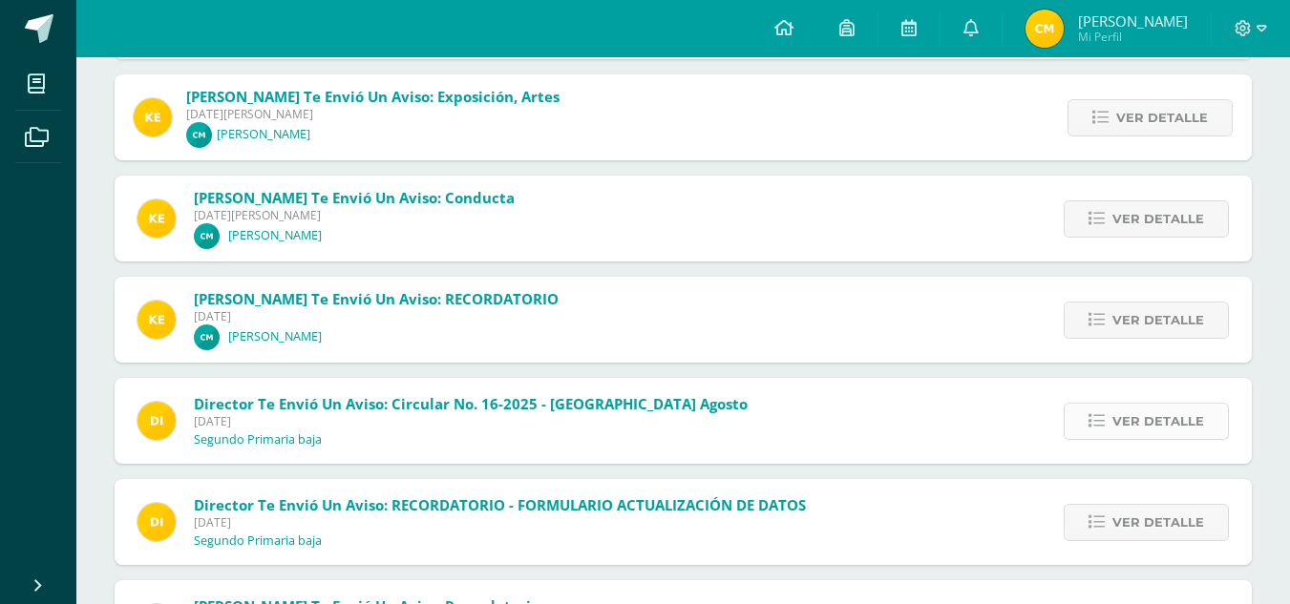
click at [1131, 419] on span "Ver detalle" at bounding box center [1158, 421] width 92 height 35
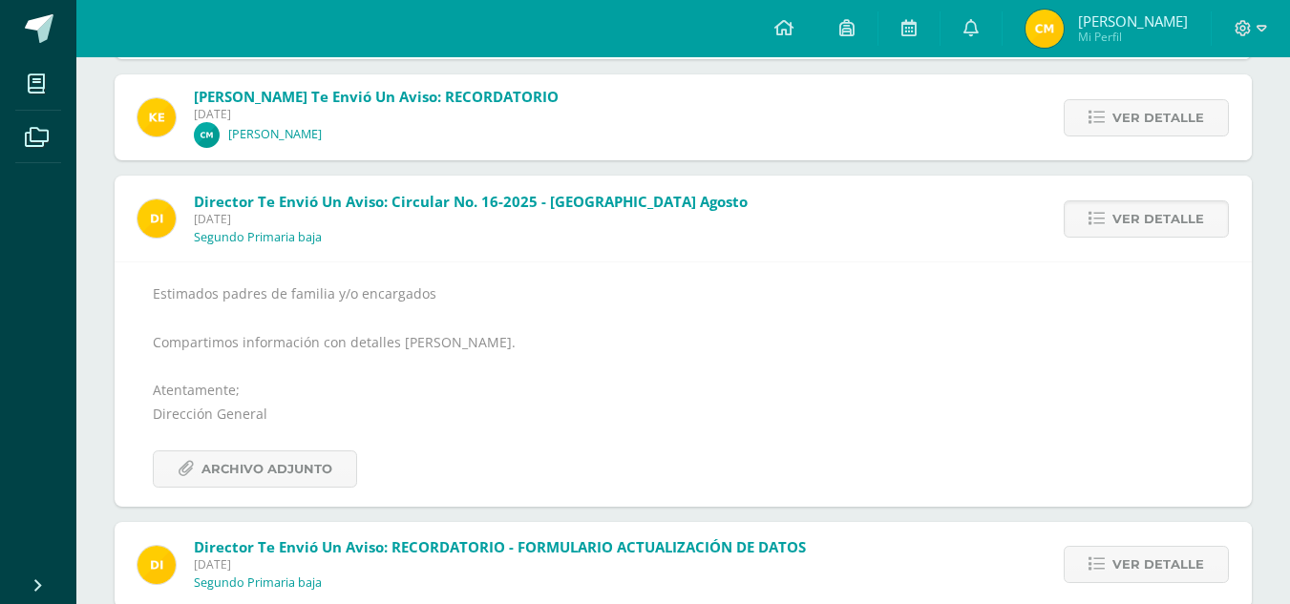
scroll to position [1328, 0]
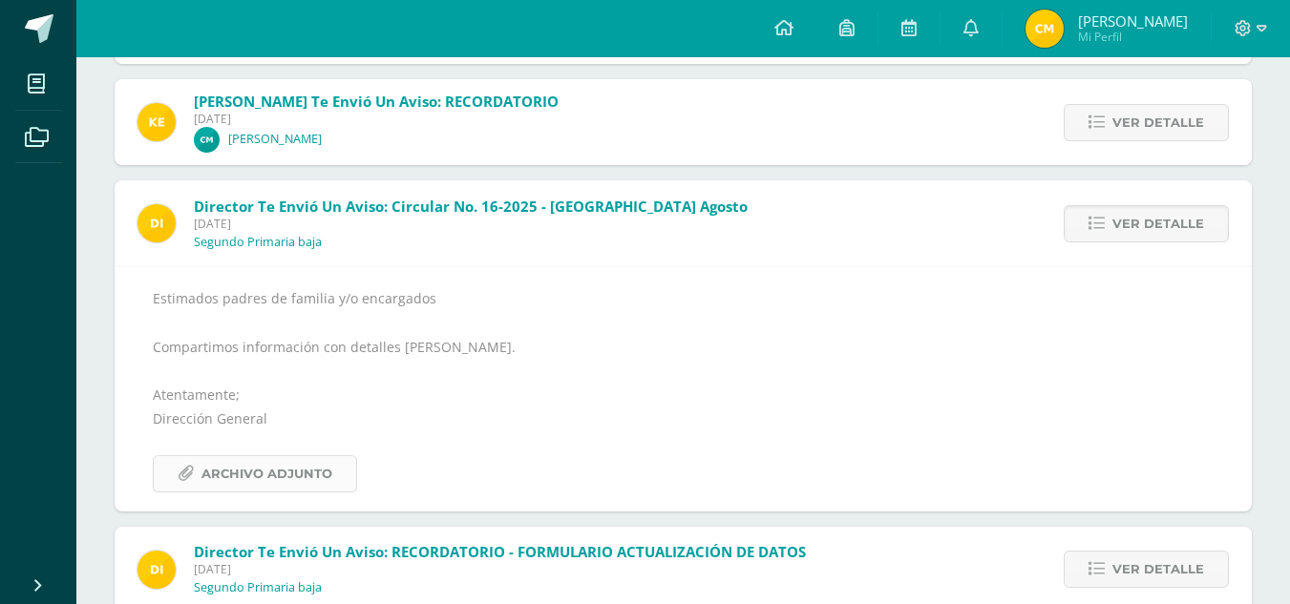
click at [247, 478] on span "Archivo Adjunto" at bounding box center [266, 473] width 131 height 35
